Goal: Information Seeking & Learning: Learn about a topic

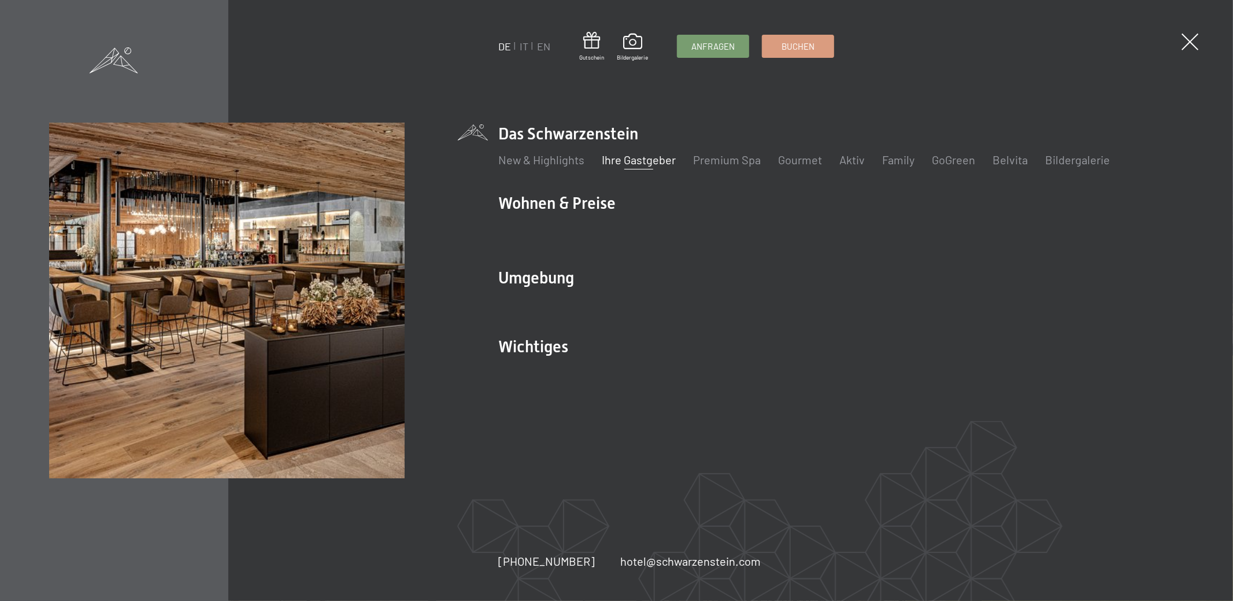
click at [666, 157] on link "Ihre Gastgeber" at bounding box center [639, 160] width 74 height 14
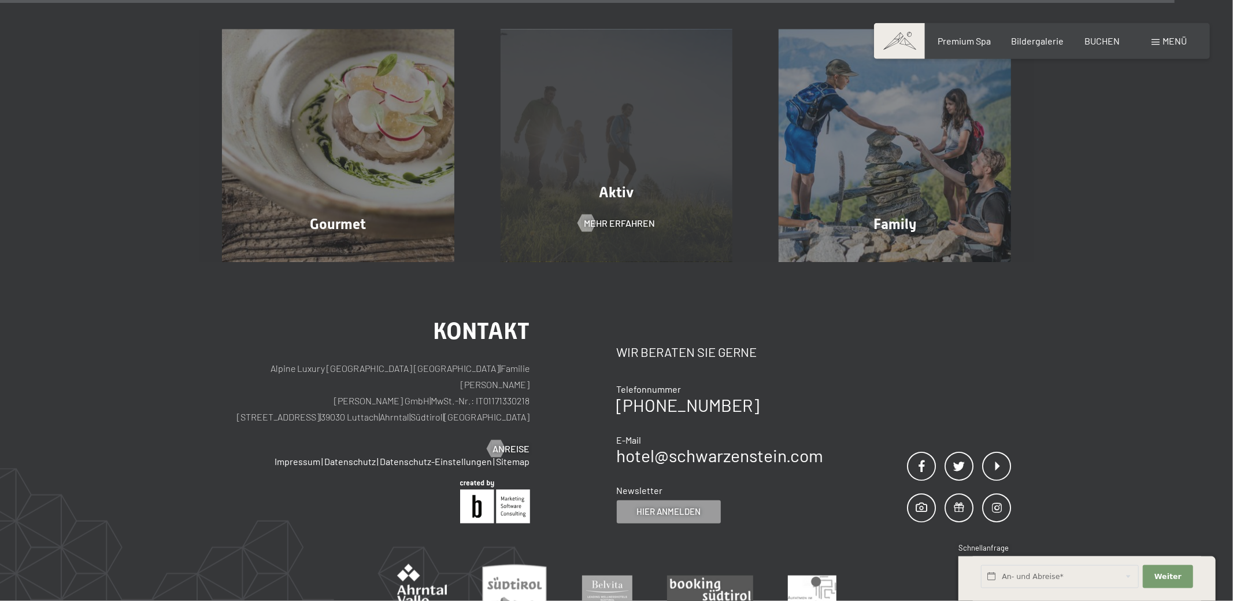
scroll to position [4211, 0]
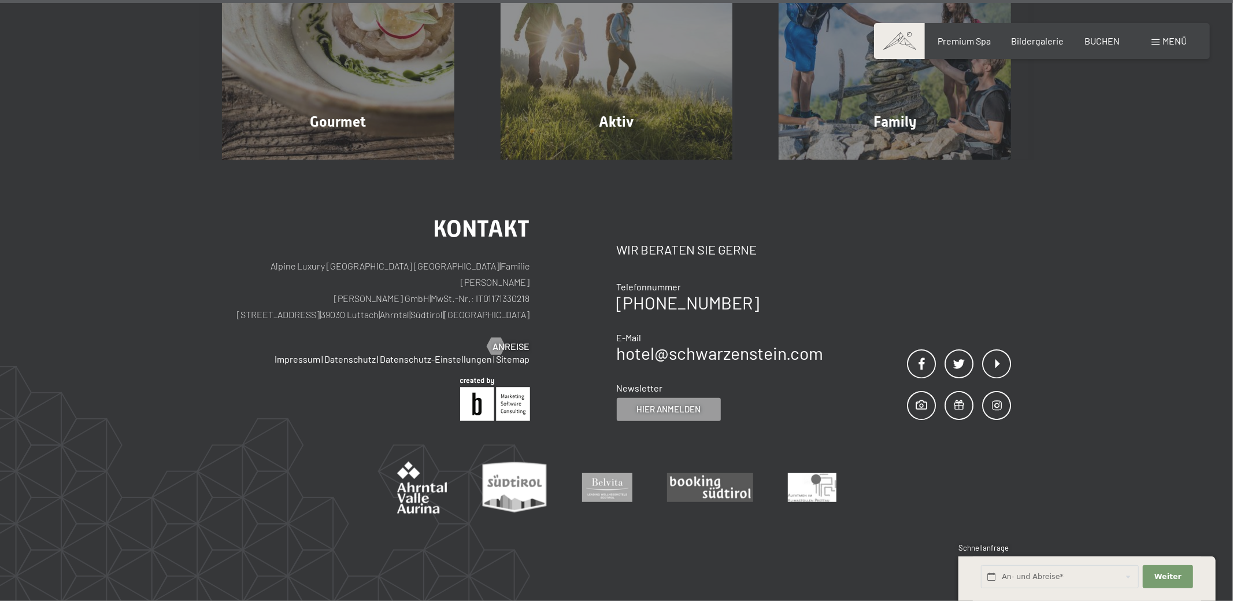
click at [1151, 38] on div "Buchen Anfragen Premium Spa Bildergalerie BUCHEN Menü DE IT EN Gutschein Bilder…" at bounding box center [1042, 41] width 290 height 13
click at [1154, 39] on div "Menü" at bounding box center [1168, 41] width 35 height 13
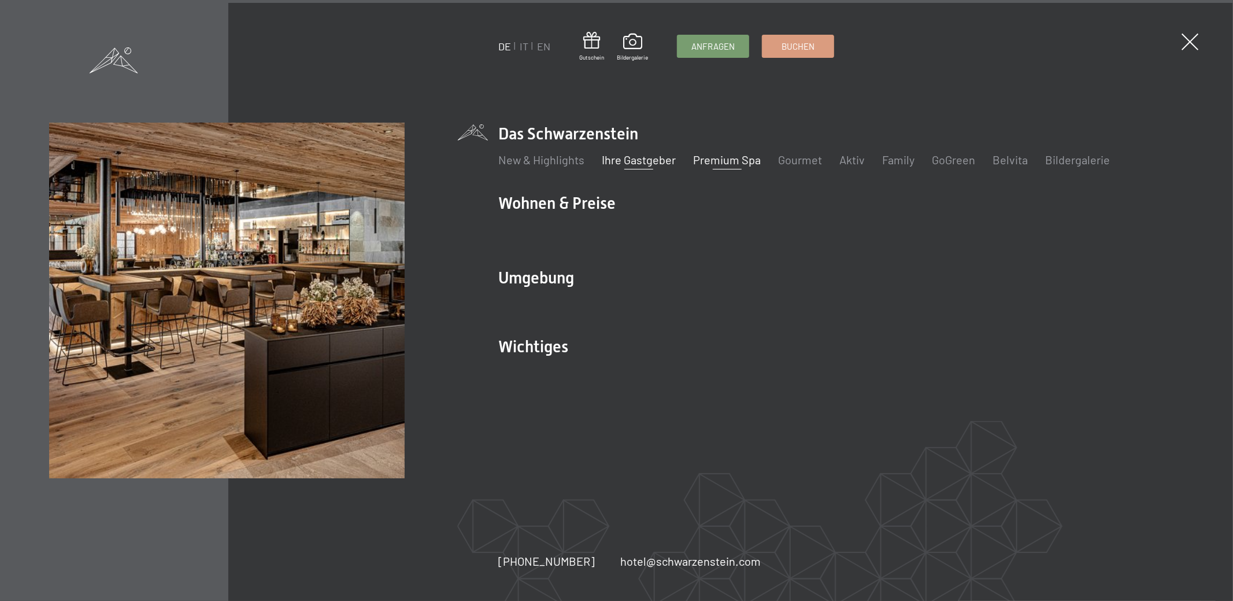
click at [734, 162] on link "Premium Spa" at bounding box center [727, 160] width 68 height 14
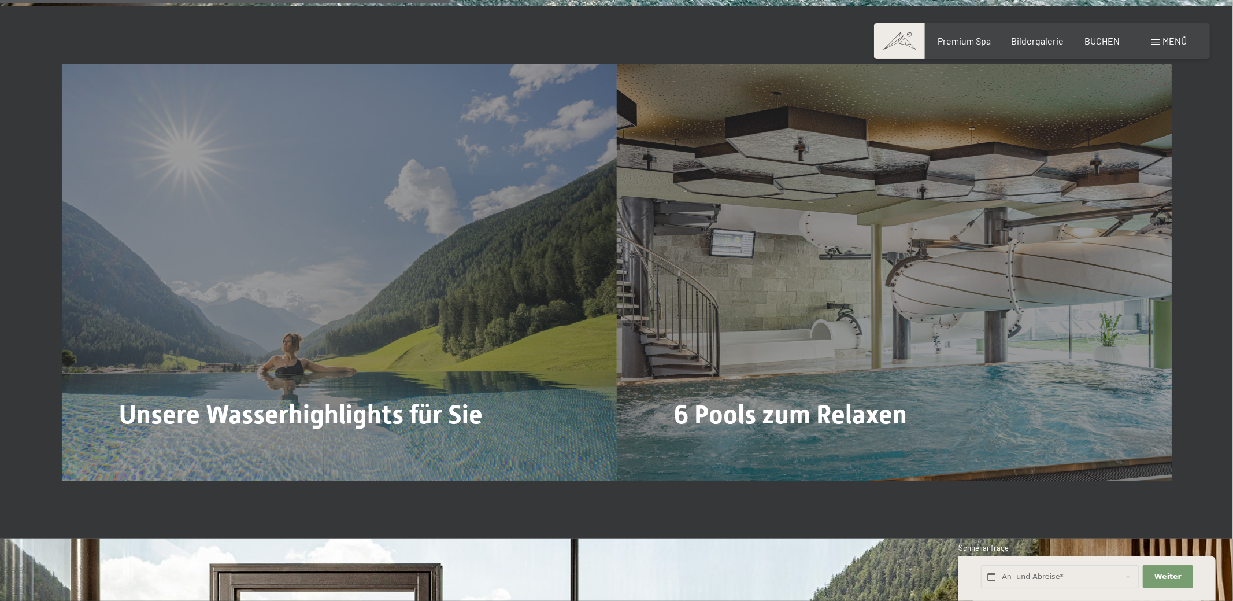
scroll to position [3338, 0]
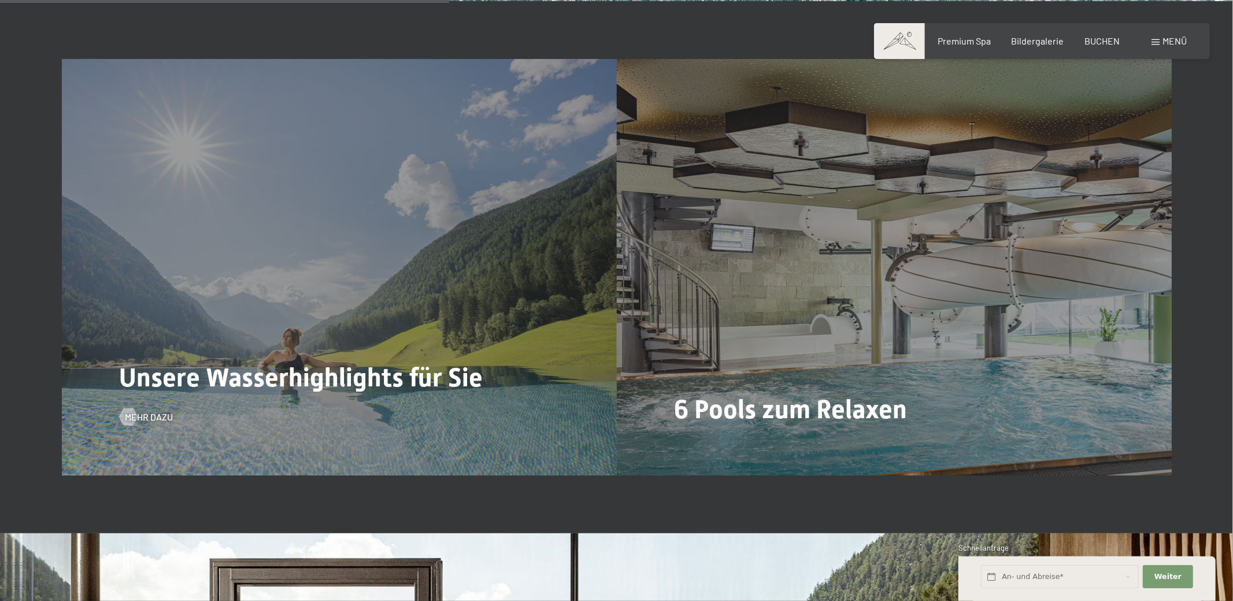
click at [225, 358] on div "Unsere Wasserhighlights für Sie Mehr dazu" at bounding box center [339, 267] width 555 height 416
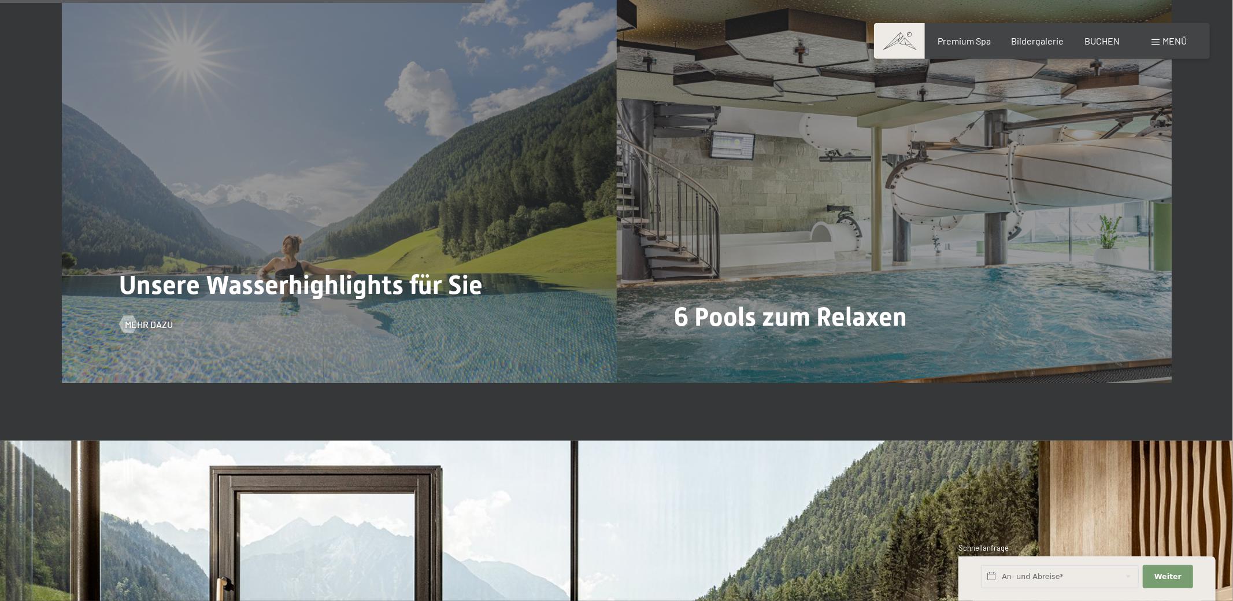
scroll to position [3399, 0]
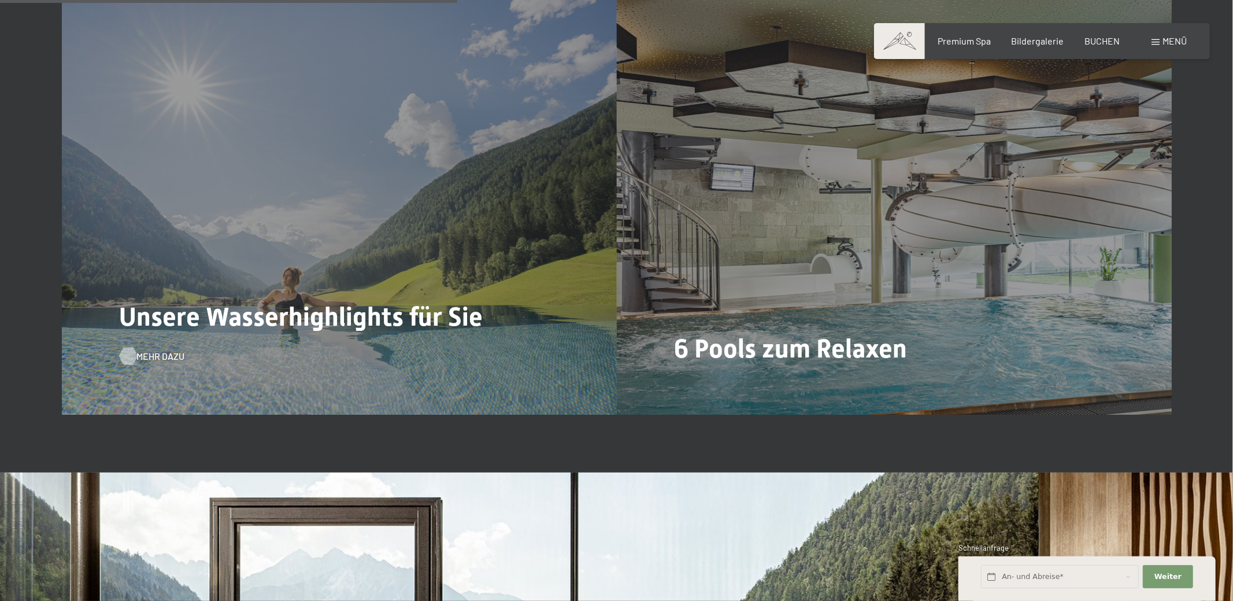
click at [140, 350] on span "Mehr dazu" at bounding box center [161, 356] width 48 height 13
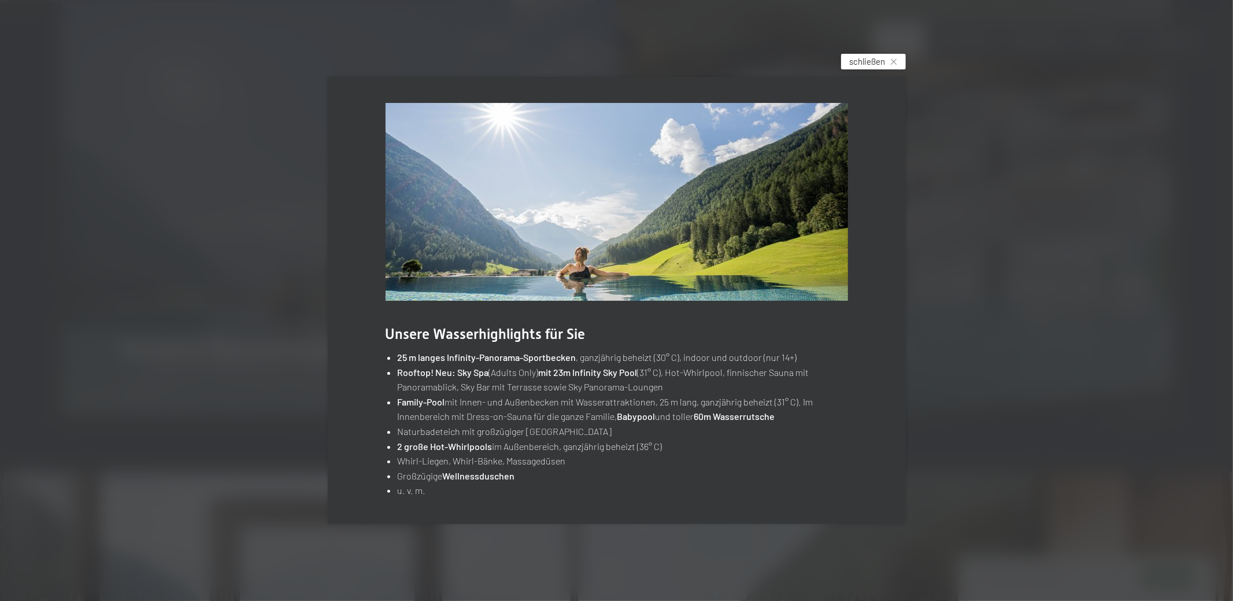
click at [872, 60] on span "schließen" at bounding box center [868, 61] width 36 height 12
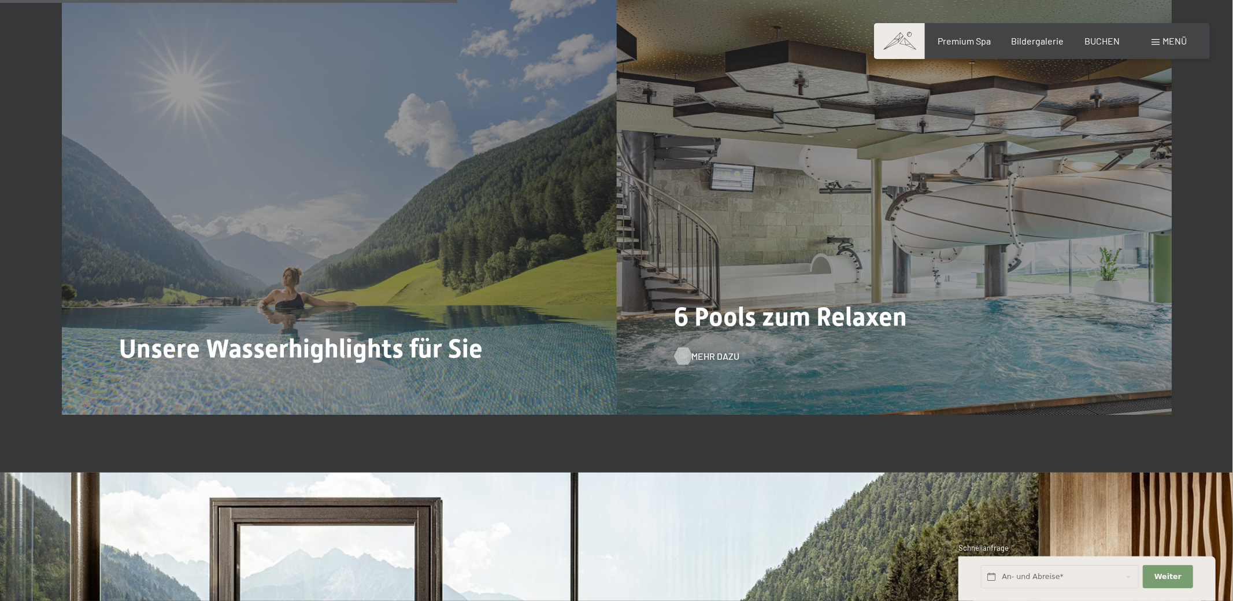
click at [702, 350] on span "Mehr dazu" at bounding box center [716, 356] width 48 height 13
